Goal: Find contact information: Find contact information

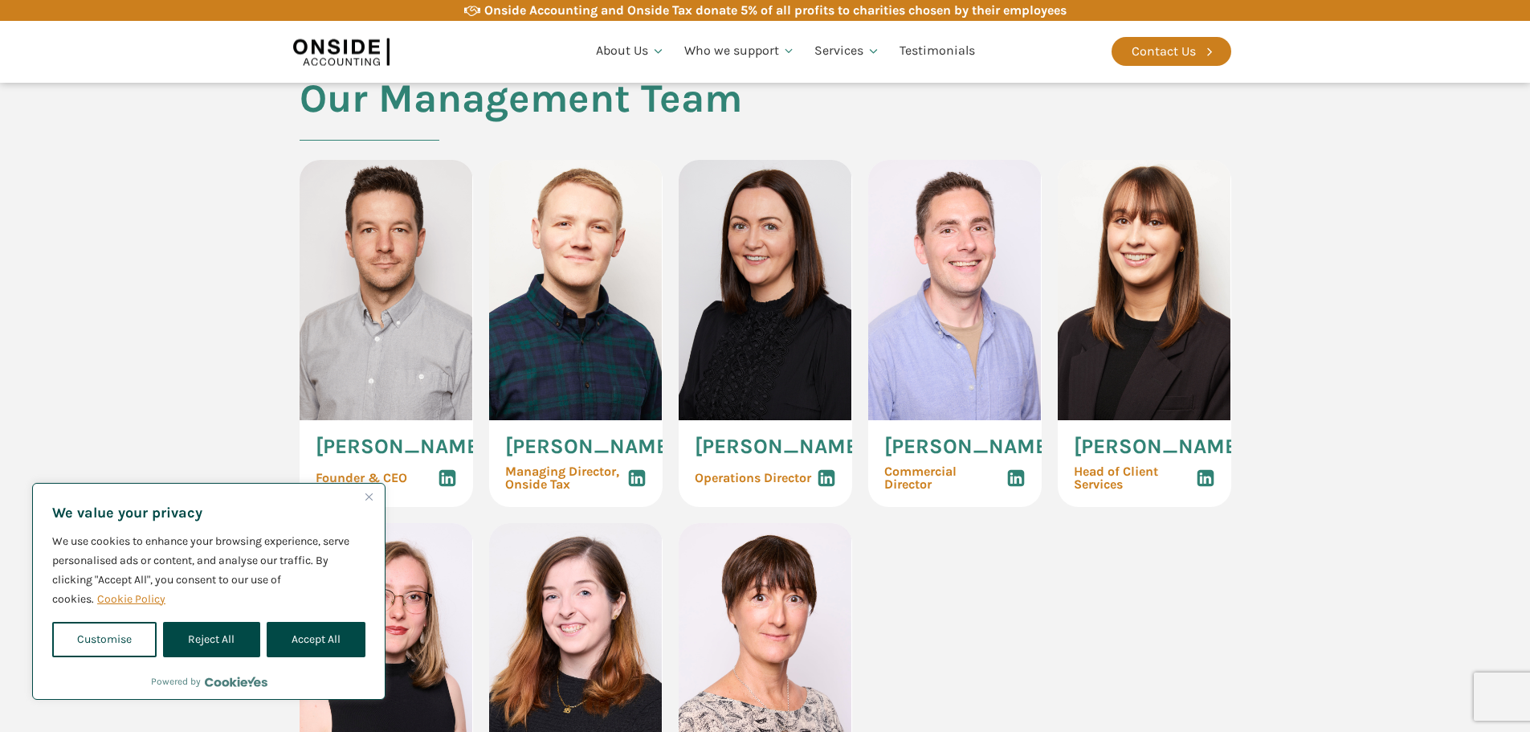
scroll to position [723, 0]
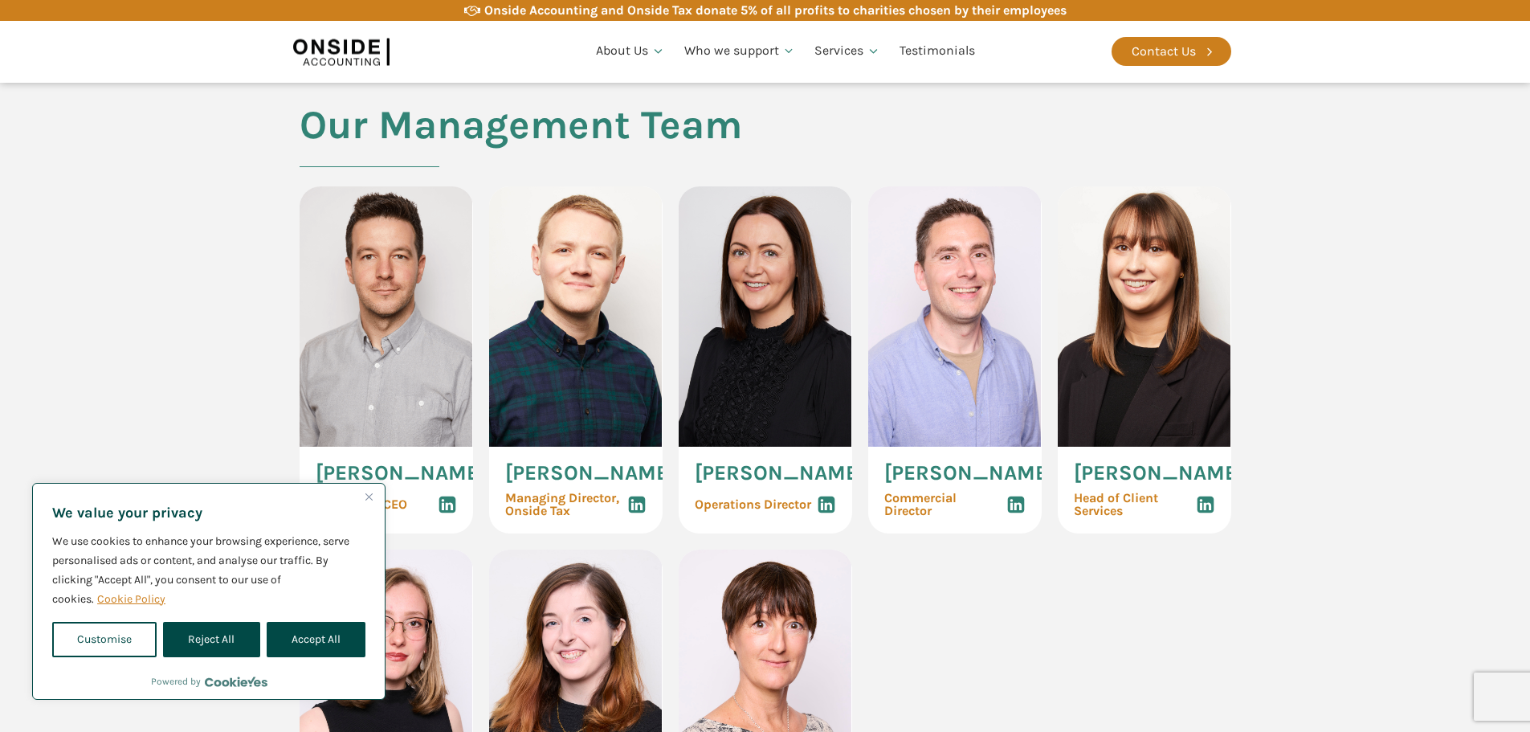
click at [966, 480] on span "[PERSON_NAME]" at bounding box center [969, 473] width 170 height 21
click at [962, 367] on img at bounding box center [955, 316] width 174 height 260
click at [921, 512] on span "Commercial Director" at bounding box center [945, 505] width 122 height 26
click at [298, 636] on button "Accept All" at bounding box center [316, 639] width 99 height 35
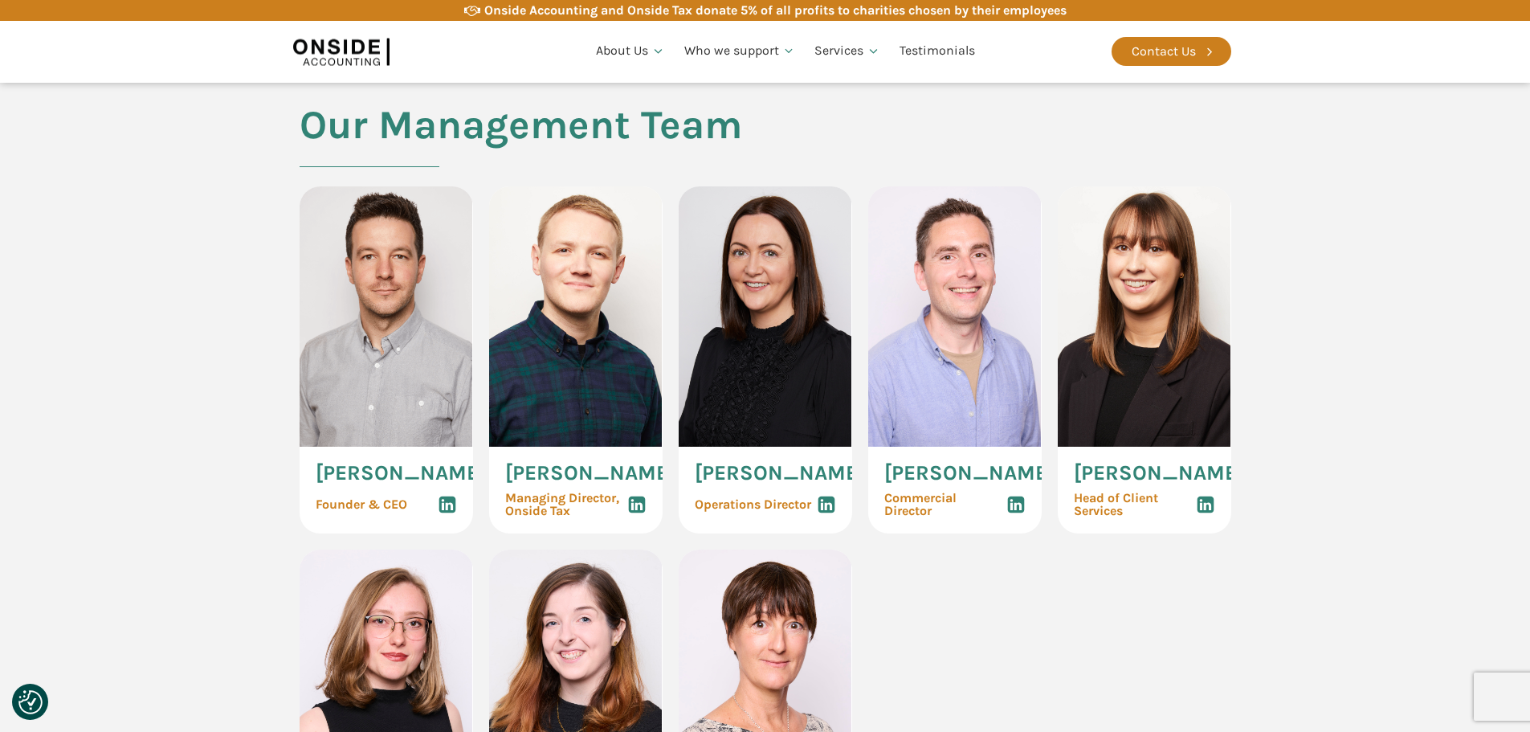
checkbox input "true"
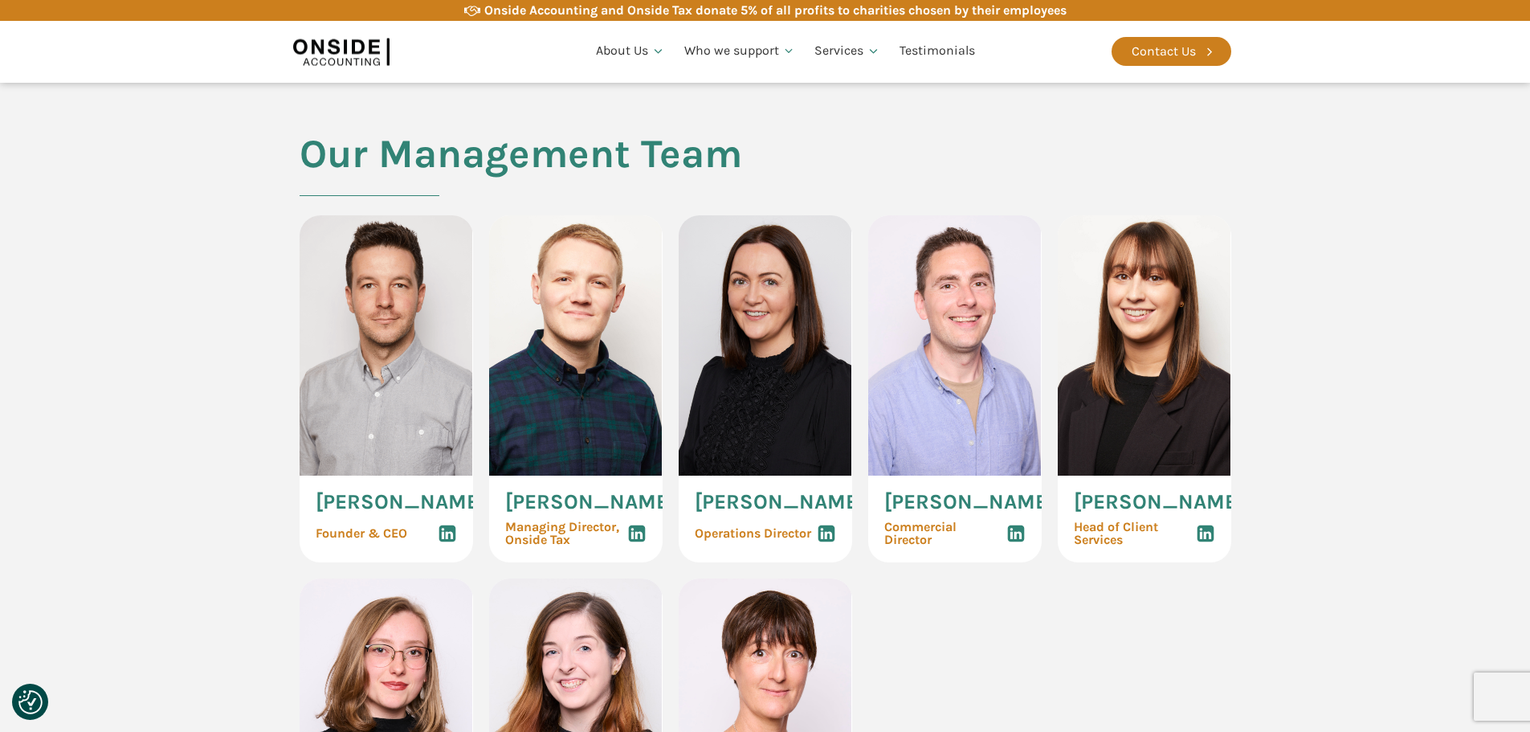
scroll to position [643, 0]
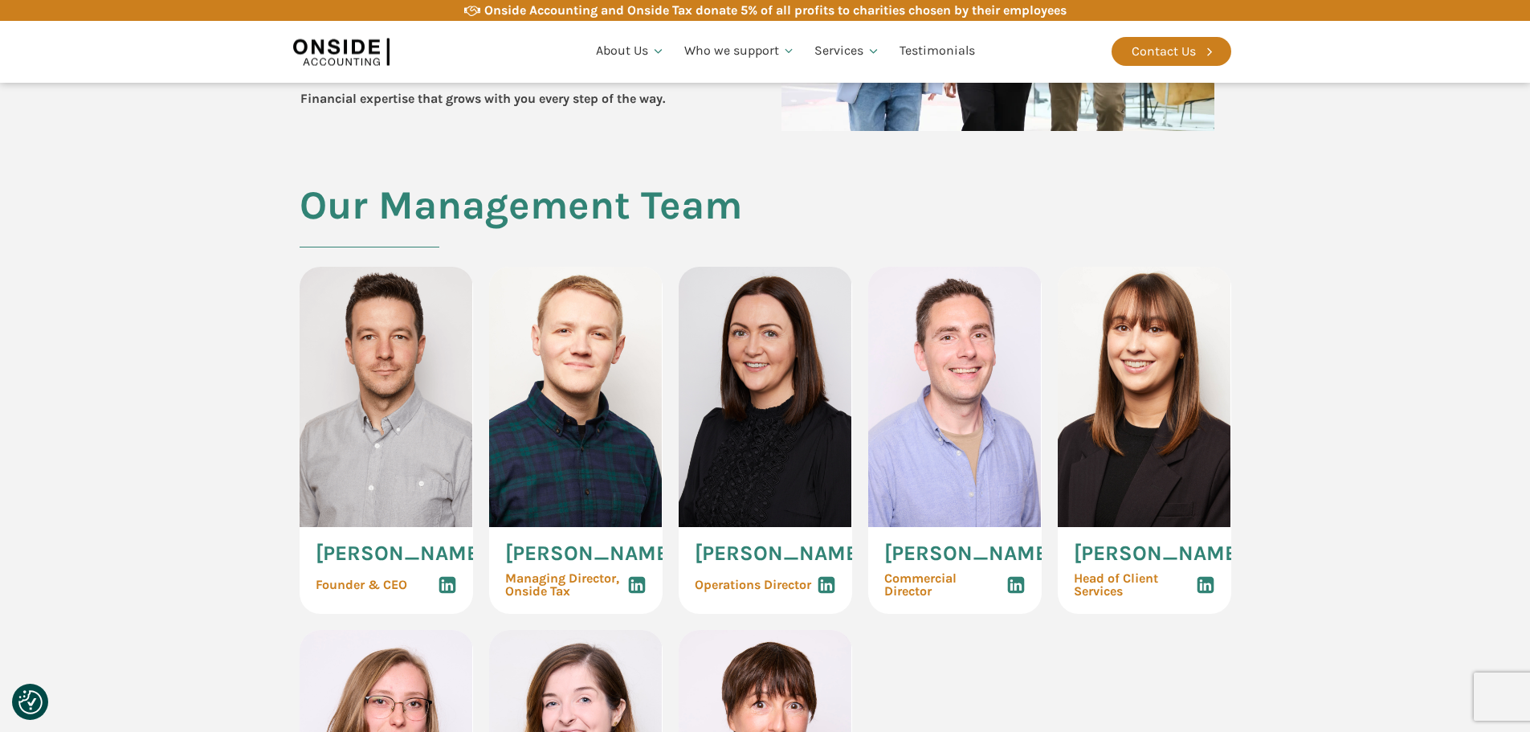
drag, startPoint x: 912, startPoint y: 597, endPoint x: 879, endPoint y: 529, distance: 75.1
click at [879, 529] on div "[PERSON_NAME] Commercial Director" at bounding box center [955, 570] width 174 height 87
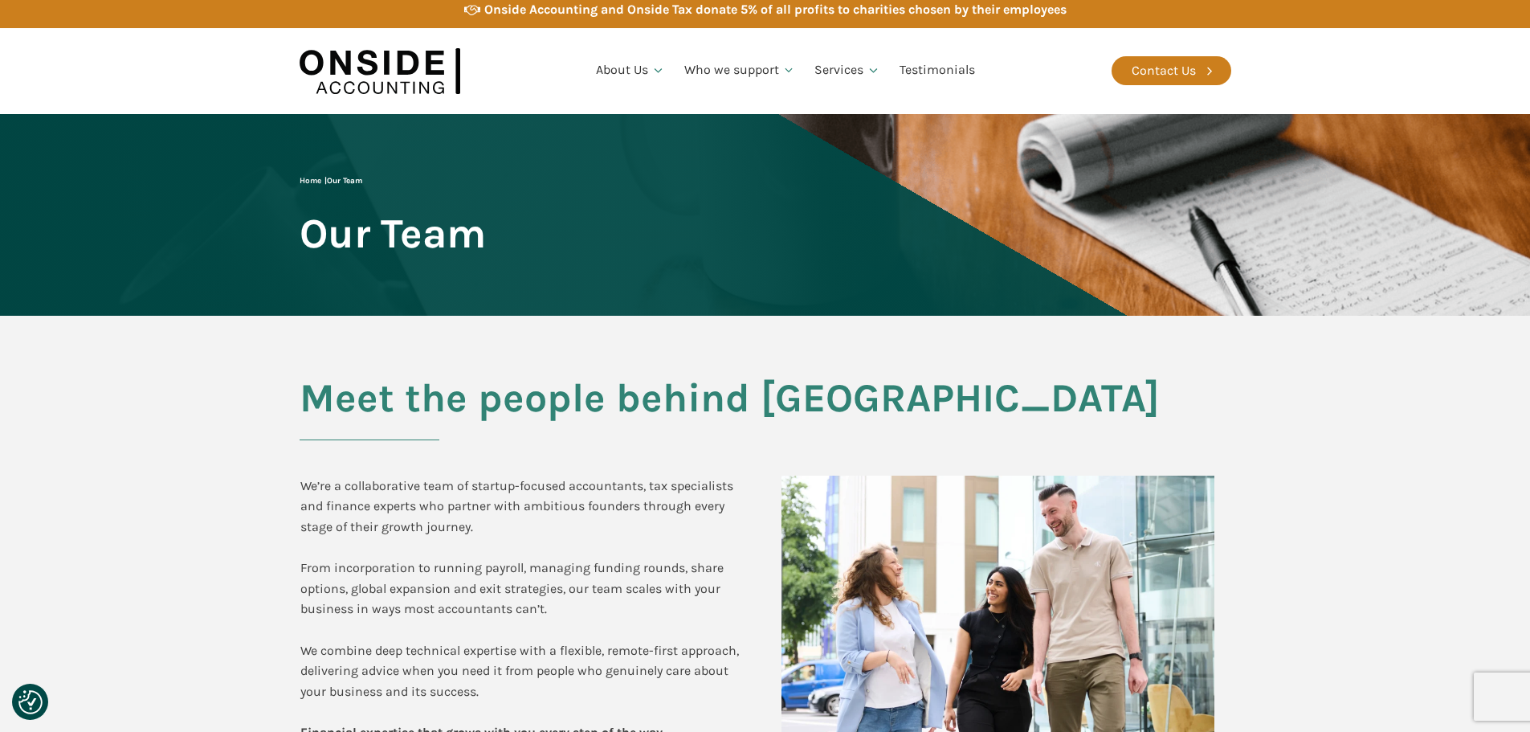
scroll to position [0, 0]
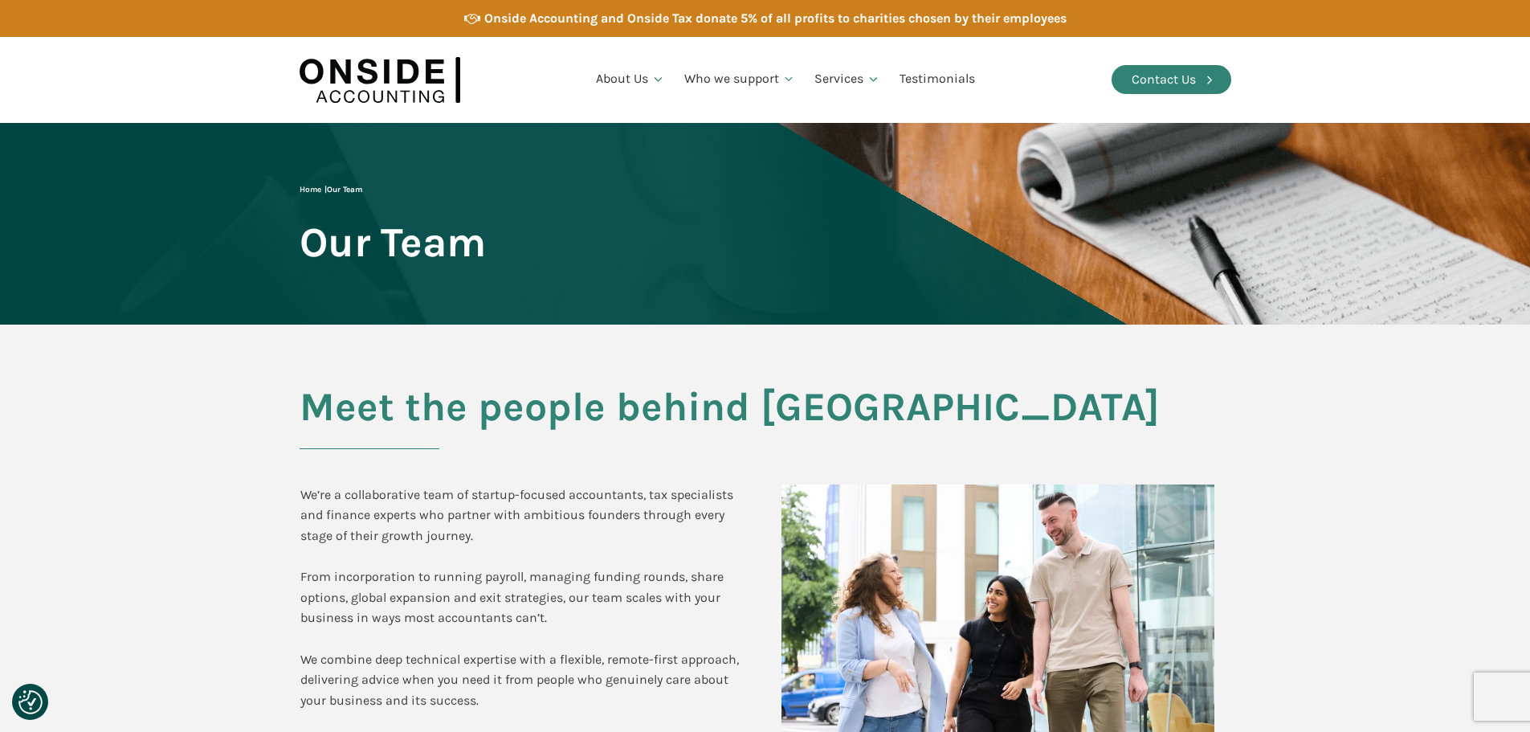
click at [1157, 81] on div "Contact Us" at bounding box center [1164, 79] width 64 height 21
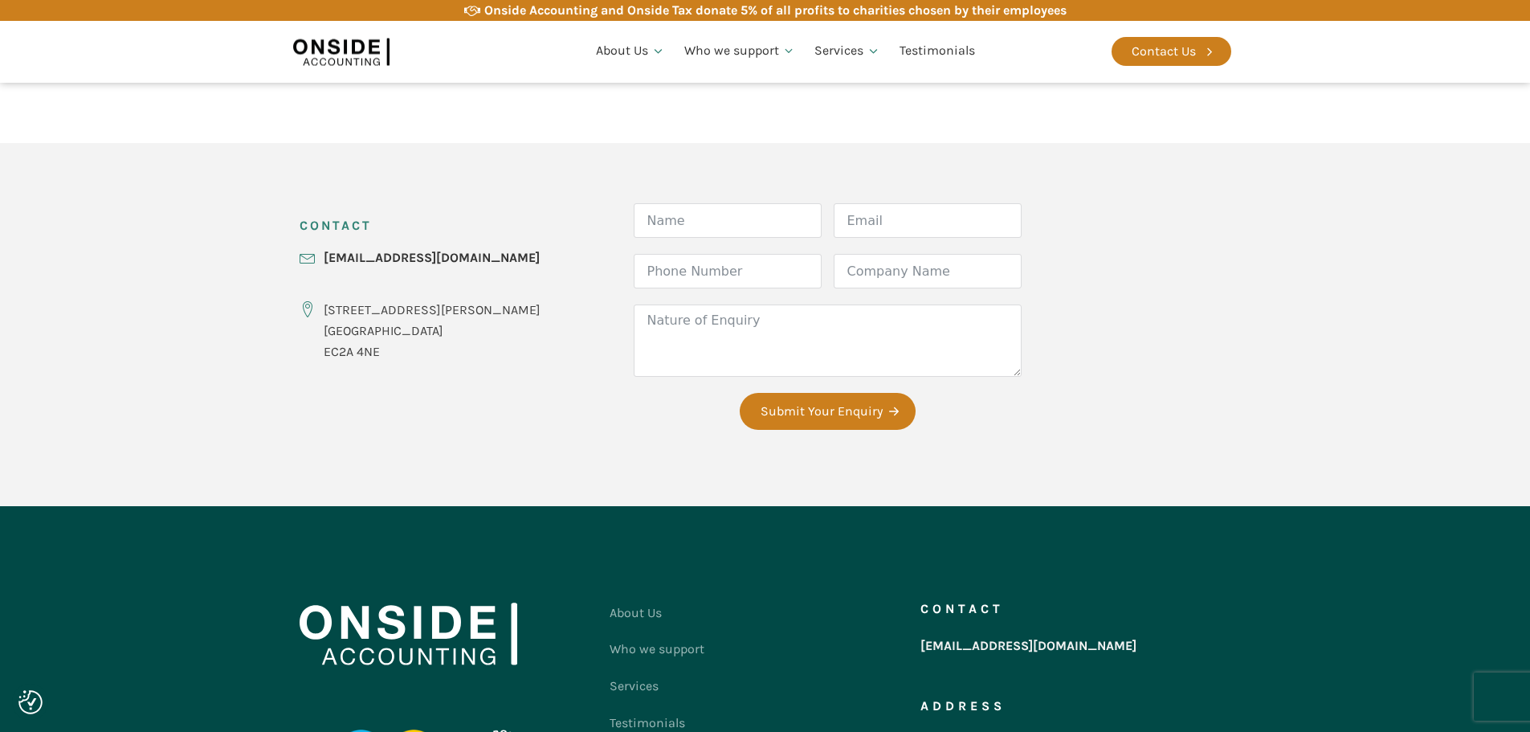
scroll to position [562, 0]
